Goal: Transaction & Acquisition: Purchase product/service

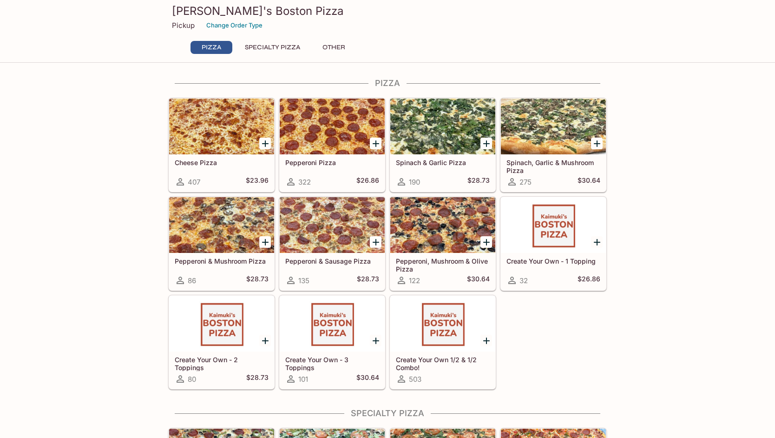
click at [187, 24] on p "Pickup" at bounding box center [183, 25] width 23 height 9
click at [252, 25] on button "Change Order Type" at bounding box center [234, 25] width 65 height 14
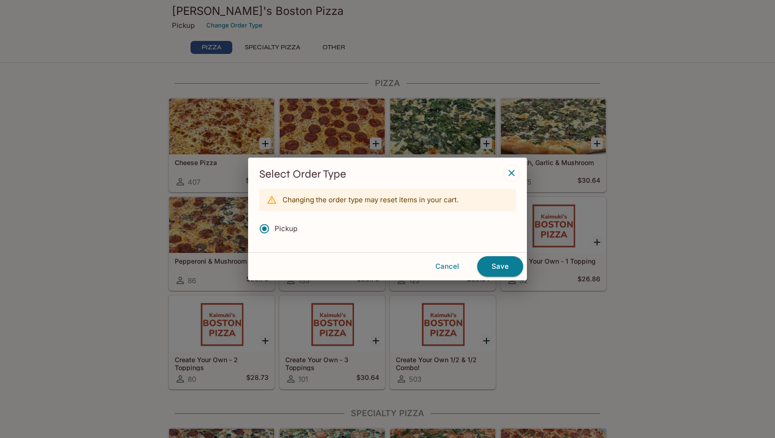
click at [516, 168] on icon "button" at bounding box center [511, 172] width 11 height 11
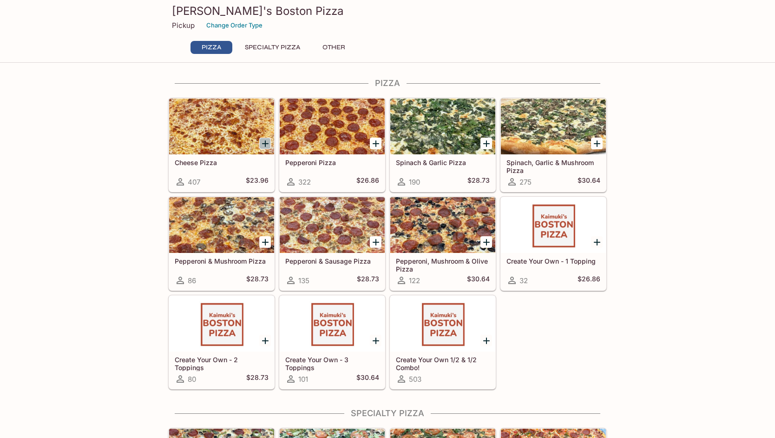
click at [265, 143] on icon "Add Cheese Pizza" at bounding box center [265, 143] width 7 height 7
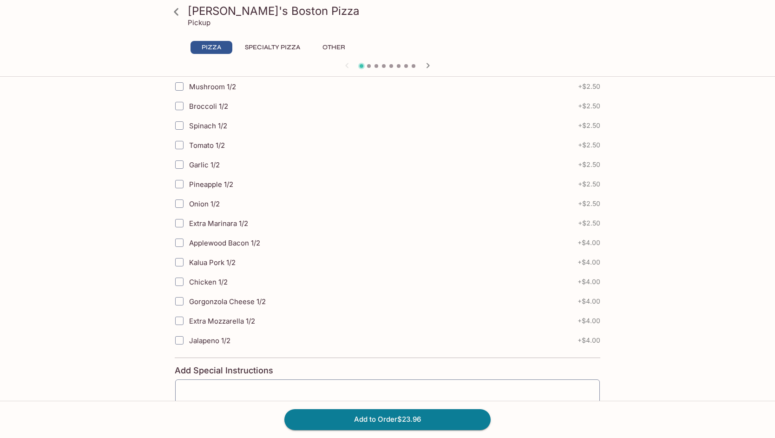
scroll to position [310, 0]
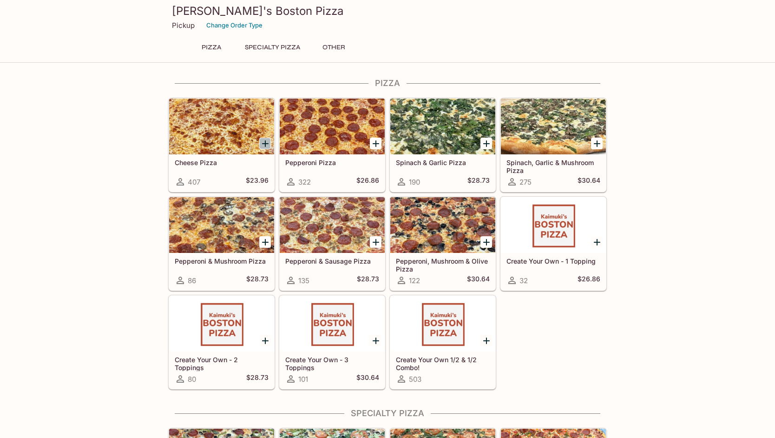
click at [264, 143] on icon "Add Cheese Pizza" at bounding box center [265, 143] width 7 height 7
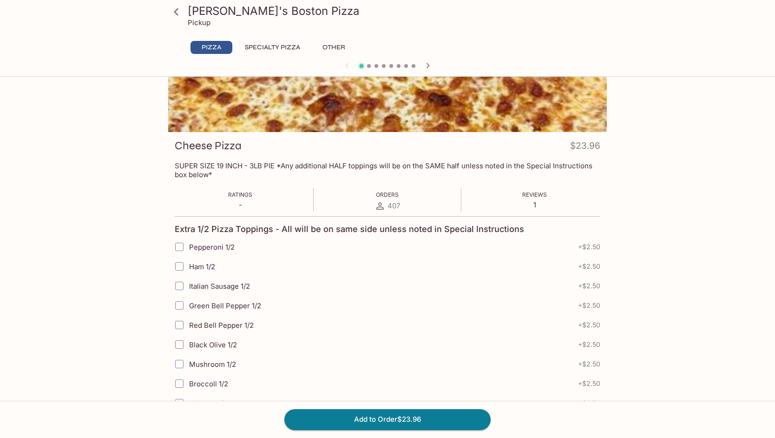
scroll to position [99, 0]
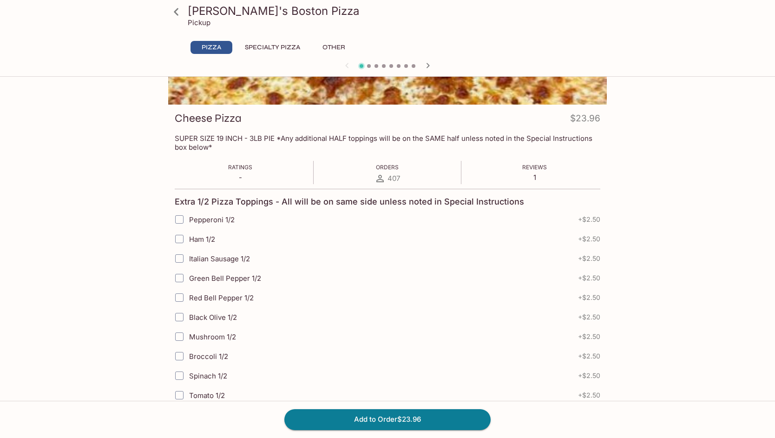
click at [178, 218] on input "Pepperoni 1/2" at bounding box center [179, 219] width 19 height 19
checkbox input "true"
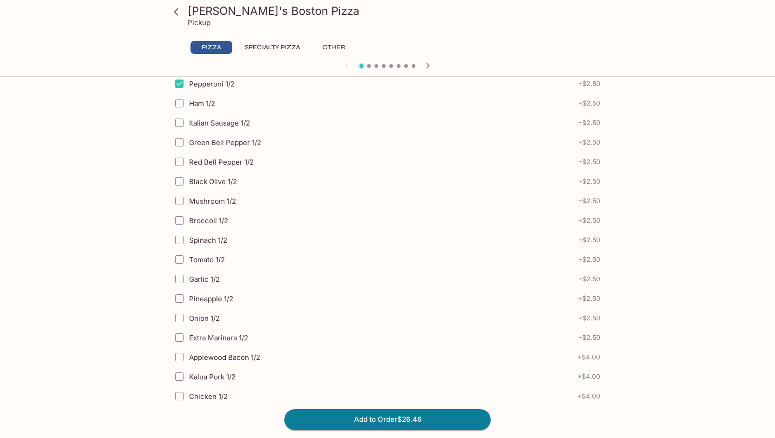
scroll to position [265, 0]
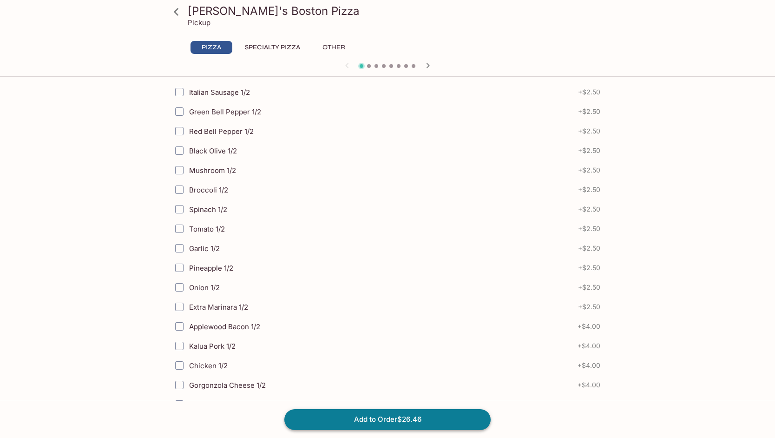
click at [387, 414] on button "Add to Order $26.46" at bounding box center [387, 419] width 206 height 20
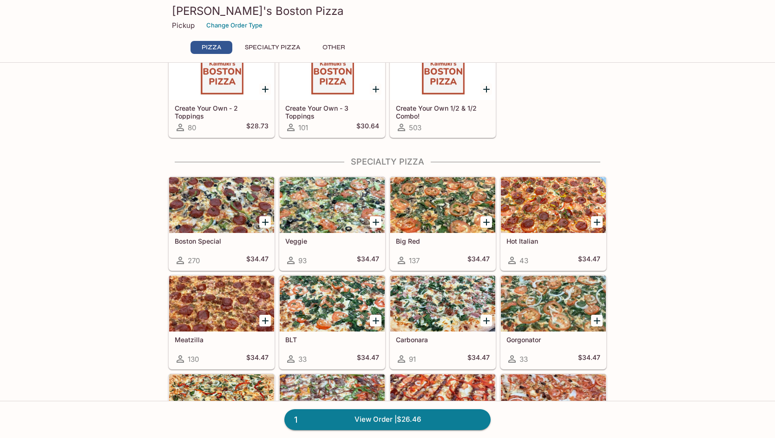
scroll to position [263, 0]
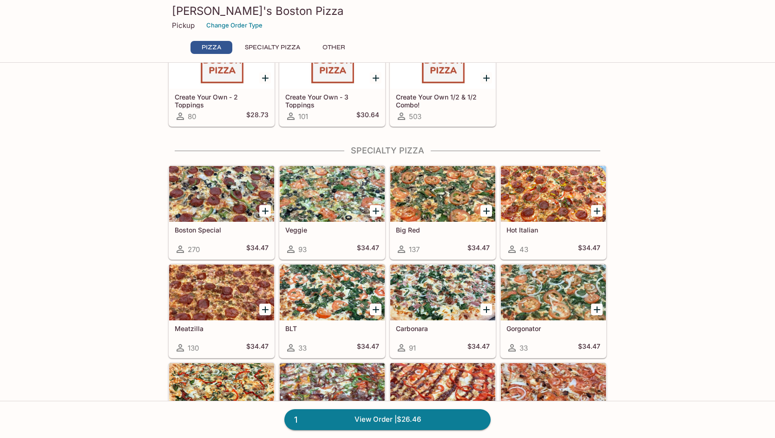
click at [378, 210] on icon "Add Veggie" at bounding box center [375, 210] width 11 height 11
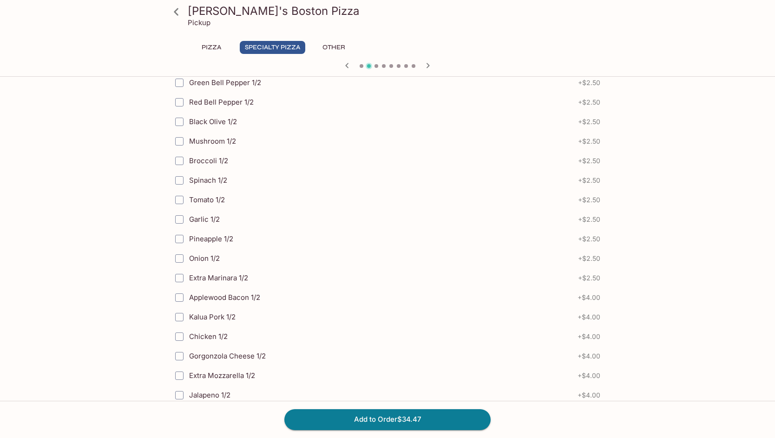
scroll to position [844, 0]
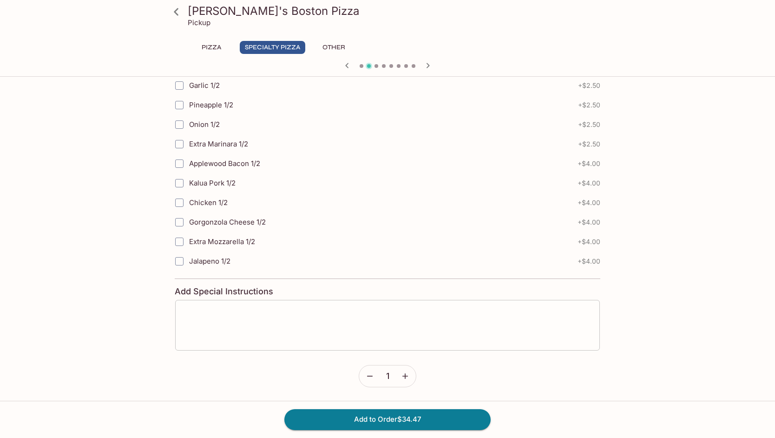
click at [395, 309] on textarea at bounding box center [388, 324] width 412 height 35
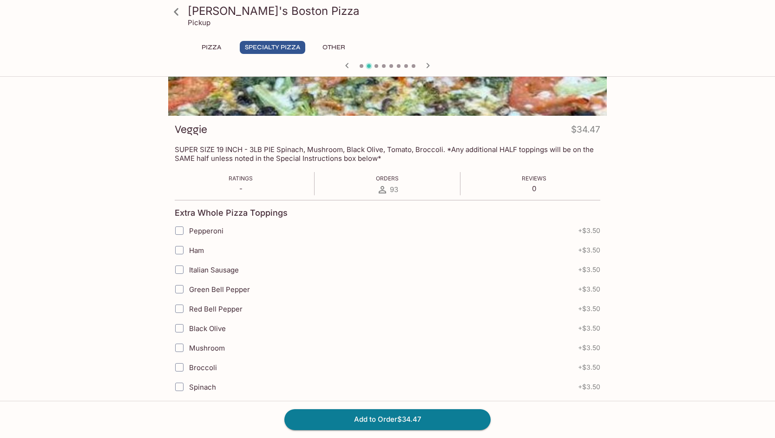
scroll to position [62, 0]
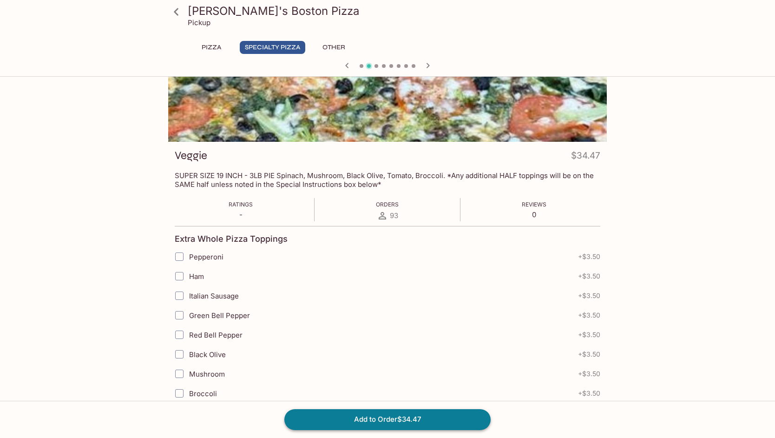
click at [385, 417] on button "Add to Order $34.47" at bounding box center [387, 419] width 206 height 20
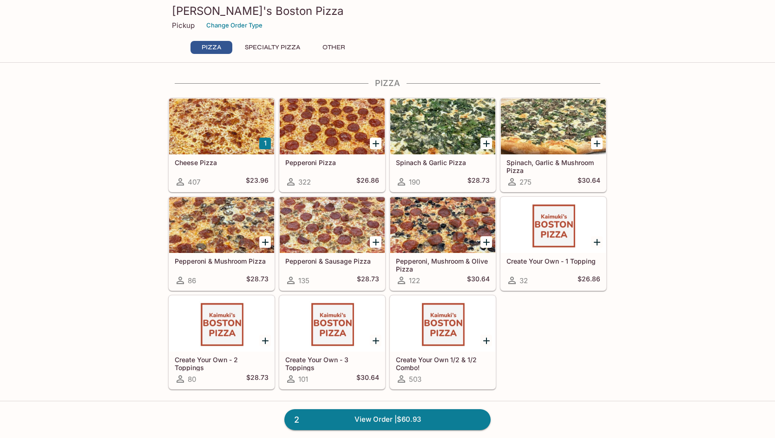
click at [489, 143] on icon "Add Spinach & Garlic Pizza" at bounding box center [486, 143] width 7 height 7
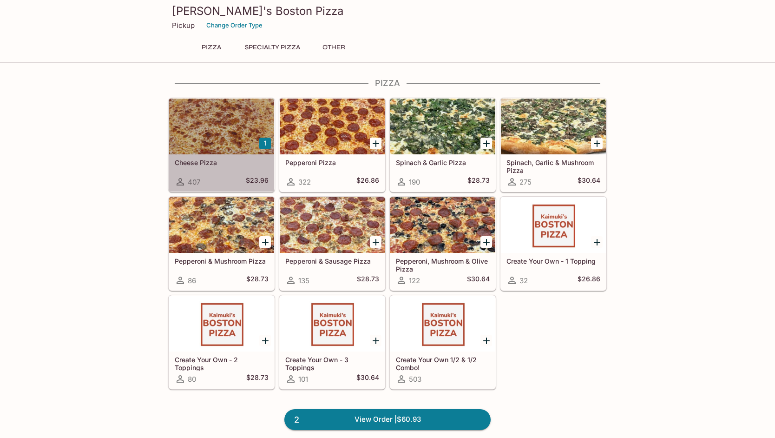
click at [244, 171] on div "Cheese Pizza 407 $23.96" at bounding box center [221, 172] width 105 height 37
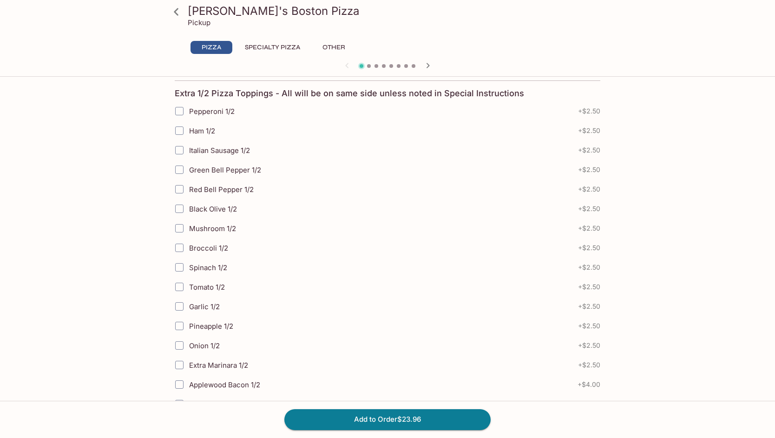
scroll to position [208, 0]
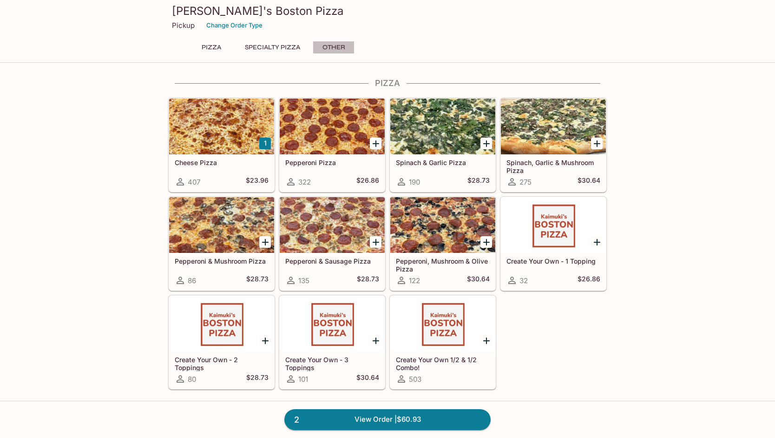
click at [334, 47] on button "Other" at bounding box center [334, 47] width 42 height 13
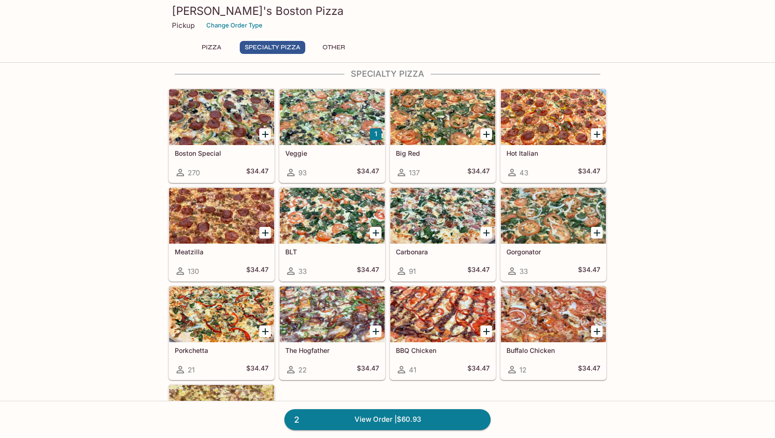
scroll to position [335, 0]
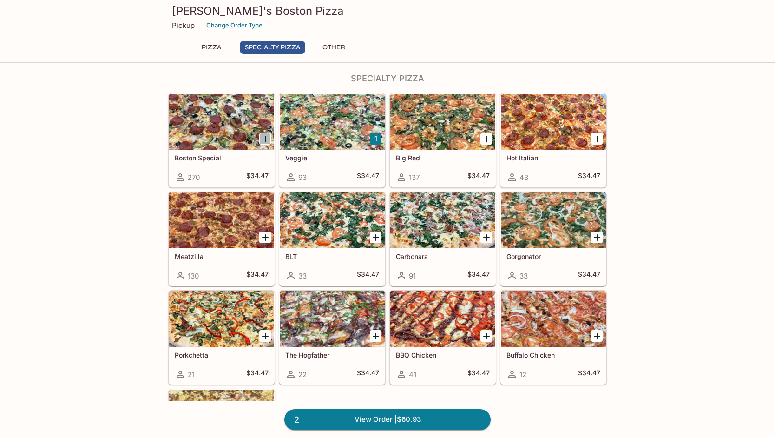
click at [266, 137] on icon "Add Boston Special" at bounding box center [265, 138] width 11 height 11
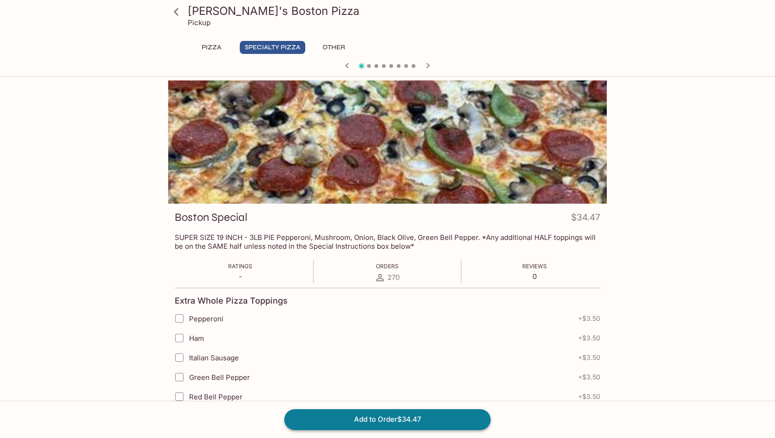
click at [379, 420] on button "Add to Order $34.47" at bounding box center [387, 419] width 206 height 20
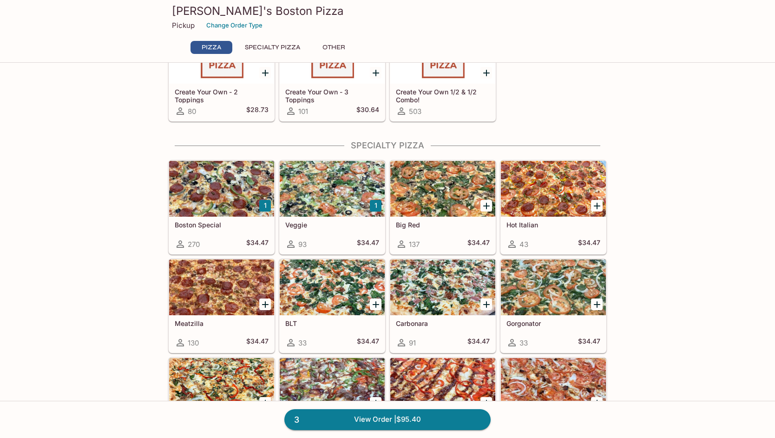
scroll to position [365, 0]
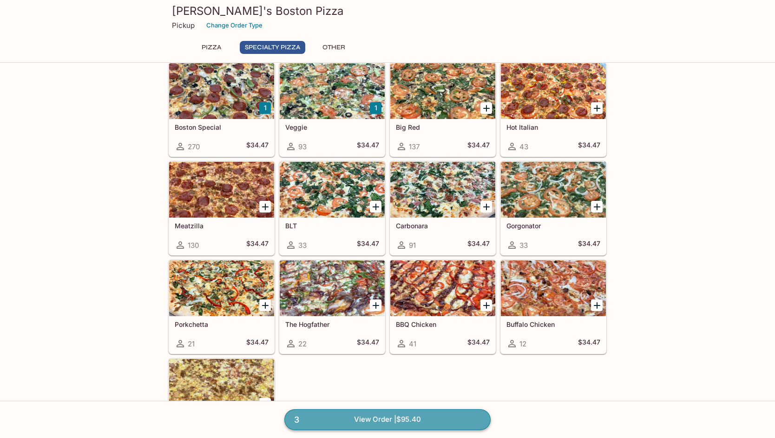
click at [373, 414] on link "3 View Order | $95.40" at bounding box center [387, 419] width 206 height 20
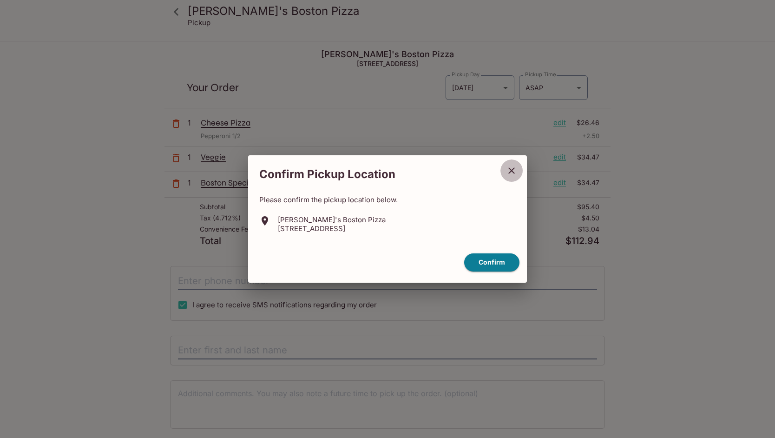
click at [511, 168] on icon "close" at bounding box center [511, 170] width 11 height 11
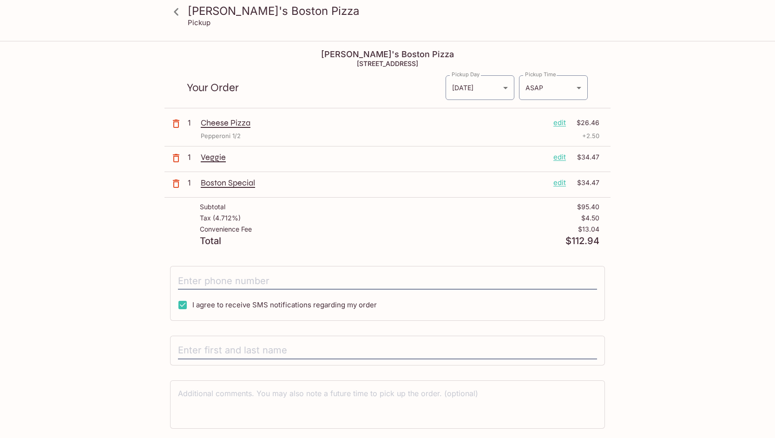
click at [560, 122] on p "edit" at bounding box center [559, 123] width 13 height 10
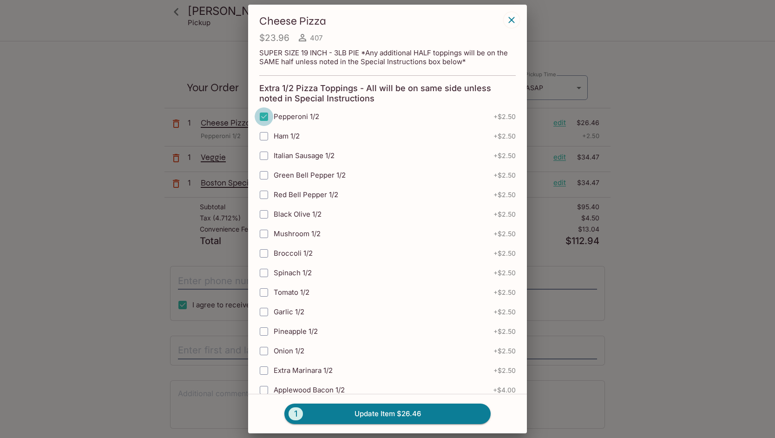
click at [265, 117] on input "Pepperoni 1/2" at bounding box center [264, 116] width 19 height 19
checkbox input "false"
click at [410, 414] on button "1 Update Item $23.96" at bounding box center [387, 413] width 206 height 20
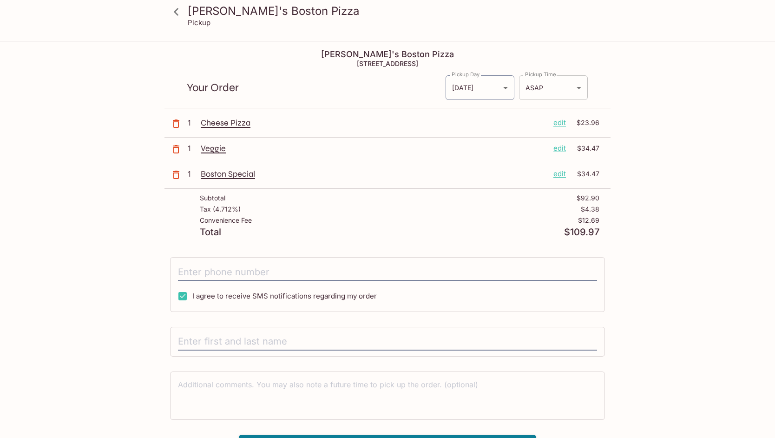
click at [572, 92] on body "Kaimuki's Boston Pizza Pickup Kaimuki's Boston Pizza [STREET_ADDRESS] Your Orde…" at bounding box center [387, 261] width 775 height 438
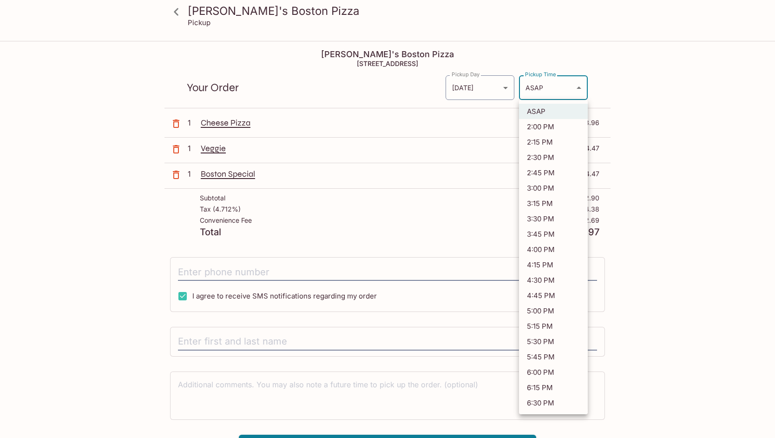
click at [659, 223] on div at bounding box center [387, 219] width 775 height 438
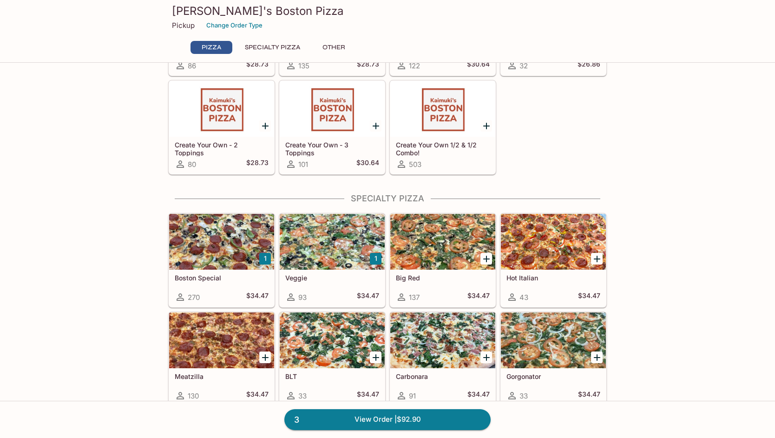
scroll to position [215, 0]
click at [408, 277] on h5 "Big Red" at bounding box center [443, 277] width 94 height 8
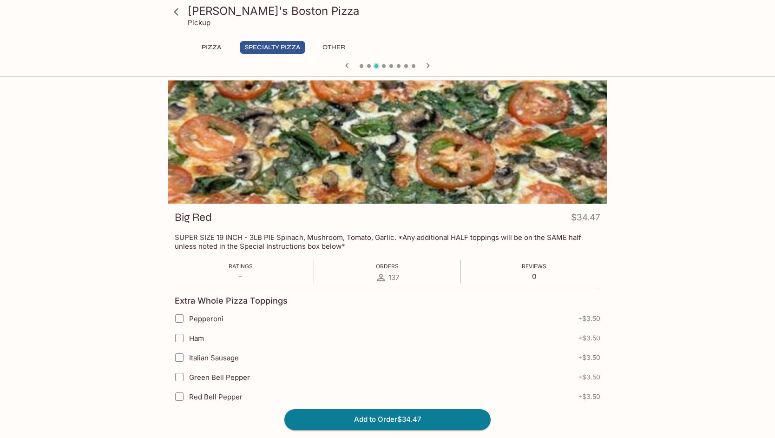
scroll to position [215, 0]
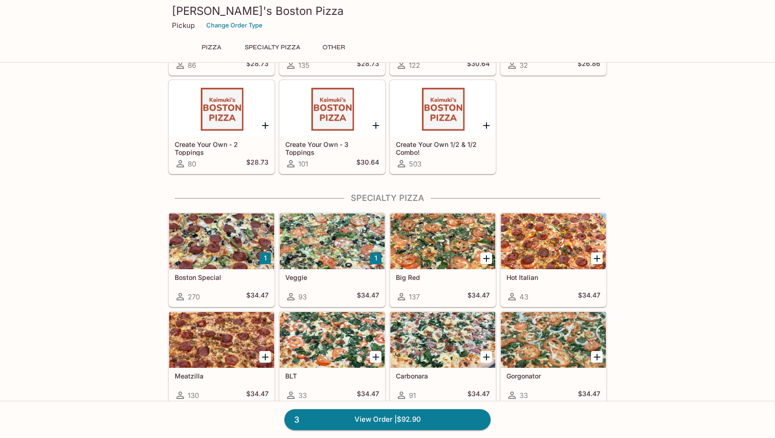
click at [295, 277] on h5 "Veggie" at bounding box center [332, 277] width 94 height 8
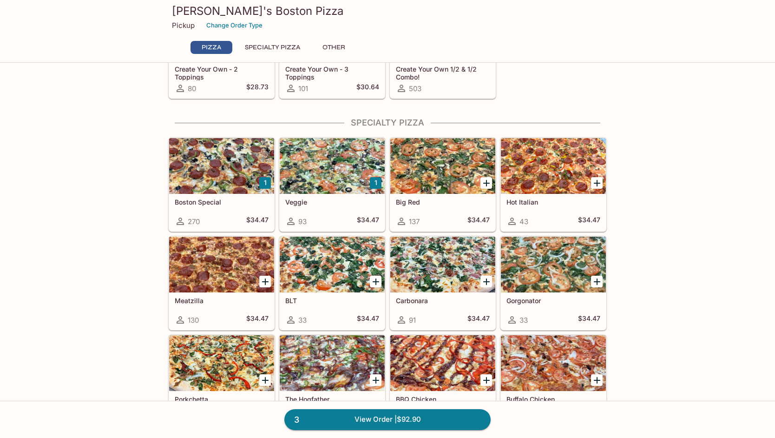
scroll to position [292, 0]
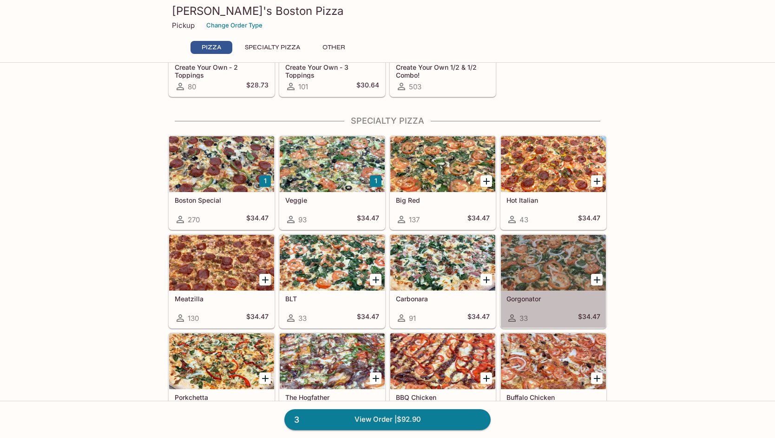
click at [526, 298] on h5 "Gorgonator" at bounding box center [554, 299] width 94 height 8
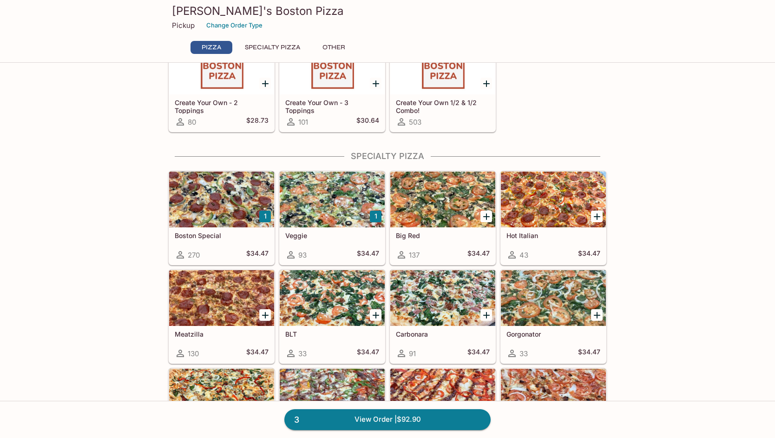
scroll to position [256, 0]
